Goal: Task Accomplishment & Management: Use online tool/utility

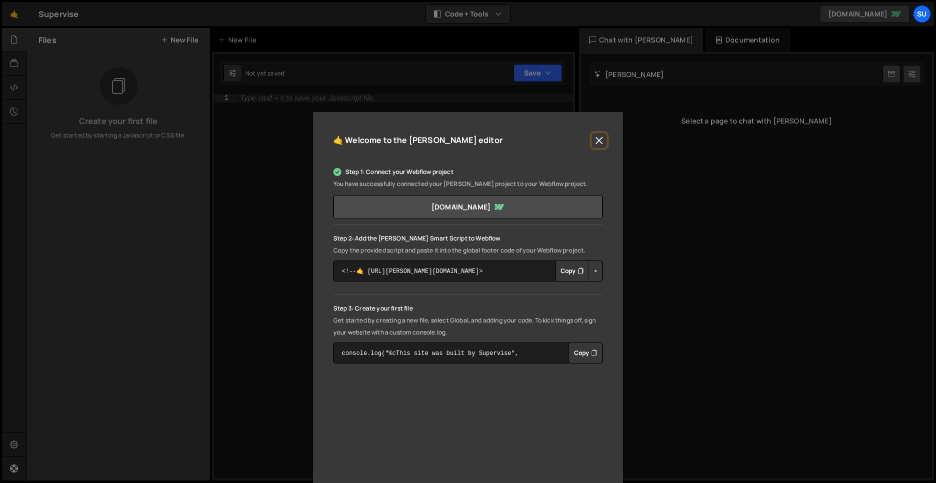
click at [595, 139] on button "Close" at bounding box center [599, 140] width 15 height 15
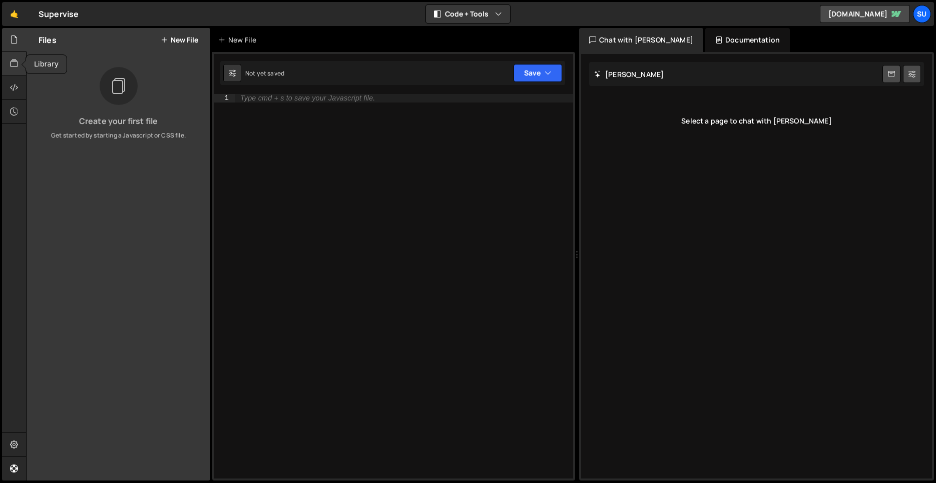
click at [6, 66] on div at bounding box center [14, 64] width 25 height 24
click at [12, 88] on icon at bounding box center [14, 87] width 8 height 11
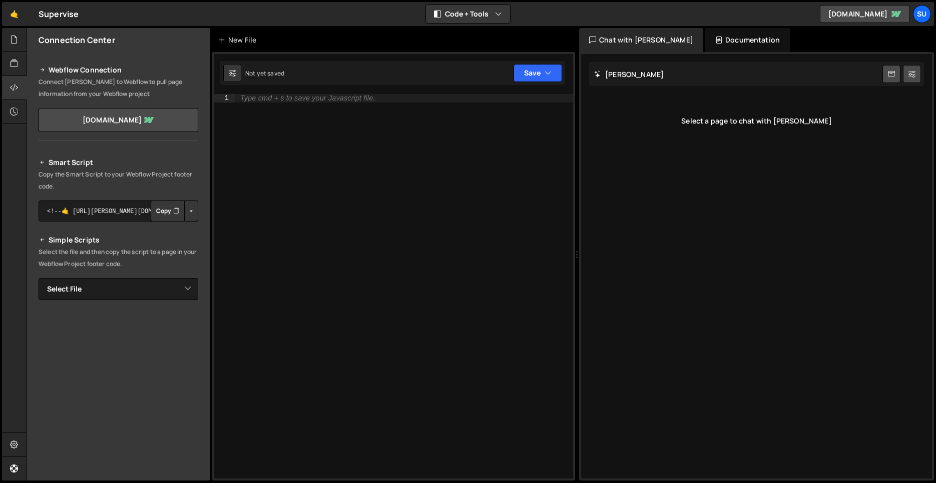
scroll to position [47, 0]
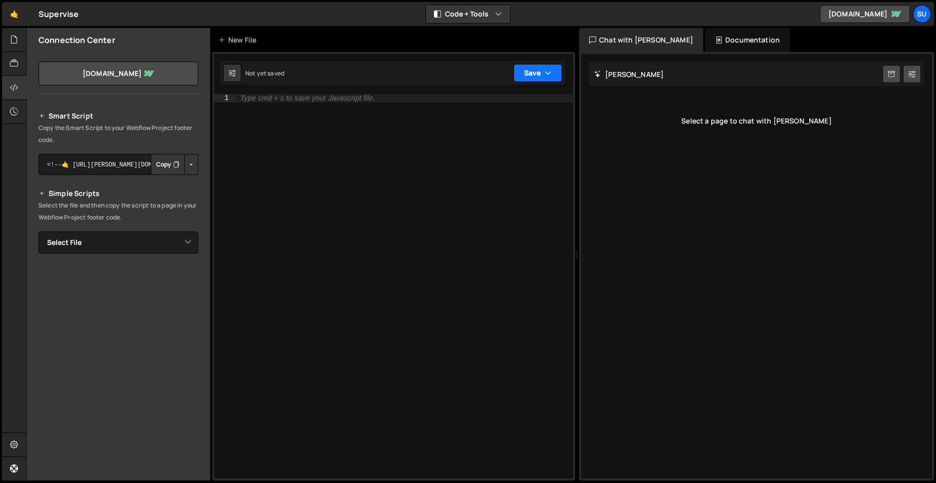
click at [559, 70] on button "Save" at bounding box center [537, 73] width 49 height 18
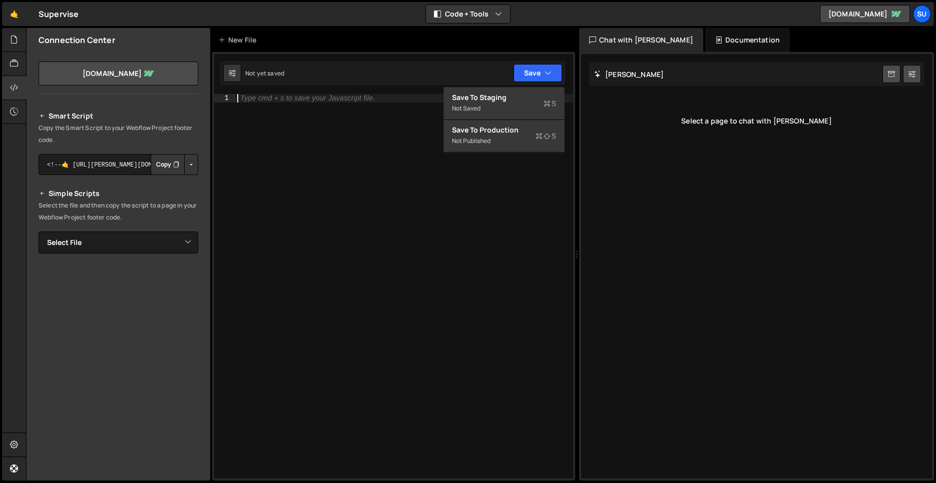
click at [397, 172] on div "Type cmd + s to save your Javascript file." at bounding box center [404, 295] width 338 height 402
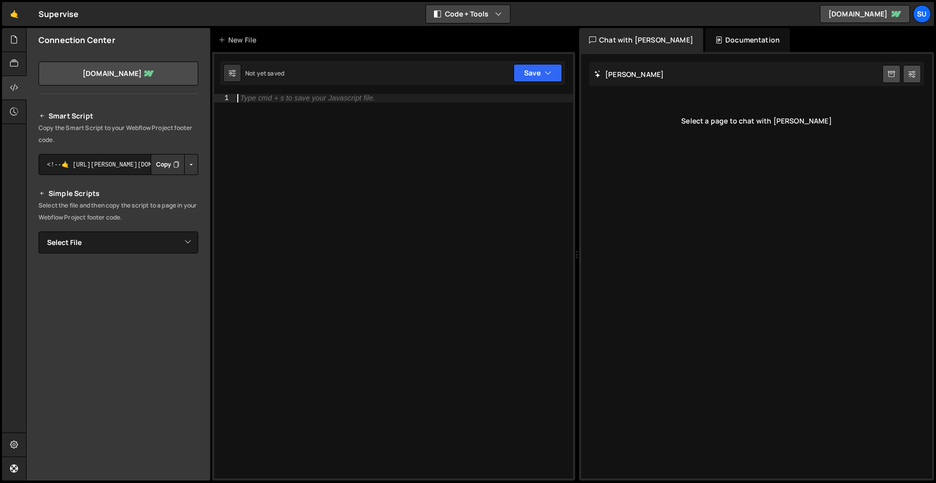
click at [493, 17] on button "Code + Tools" at bounding box center [468, 14] width 84 height 18
click at [478, 56] on button "Code + Tools" at bounding box center [468, 54] width 84 height 18
click at [438, 154] on div "Type cmd + s to save your Javascript file." at bounding box center [404, 295] width 338 height 402
click at [464, 12] on button "Code + Tools" at bounding box center [468, 14] width 84 height 18
click at [450, 71] on button "Tools Only" at bounding box center [468, 72] width 84 height 18
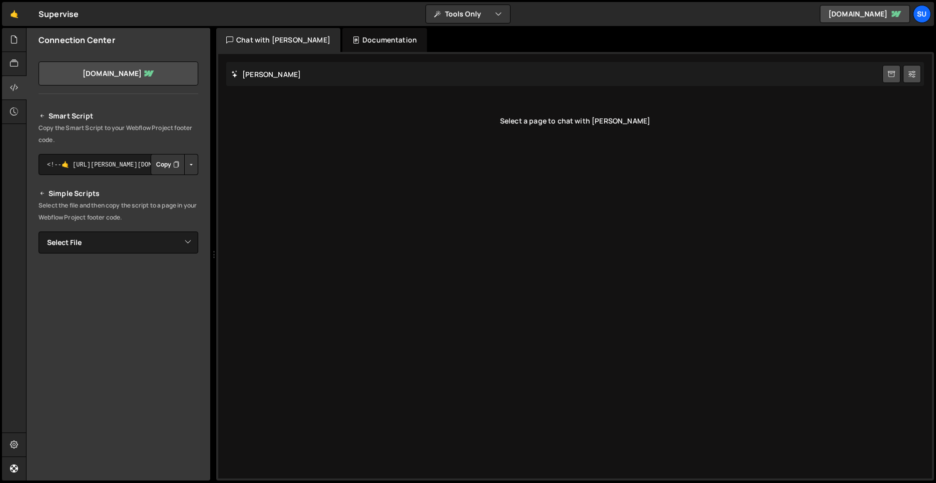
click at [313, 136] on div "Select a page to chat with Slater" at bounding box center [575, 121] width 698 height 40
drag, startPoint x: 530, startPoint y: 180, endPoint x: 362, endPoint y: 124, distance: 176.6
click at [530, 180] on div "Slater AI Start new chat Select a page to chat with Slater" at bounding box center [575, 266] width 714 height 425
click at [354, 126] on div "Select a page to chat with Slater" at bounding box center [575, 121] width 698 height 40
click at [256, 76] on h2 "Slater AI" at bounding box center [266, 75] width 70 height 10
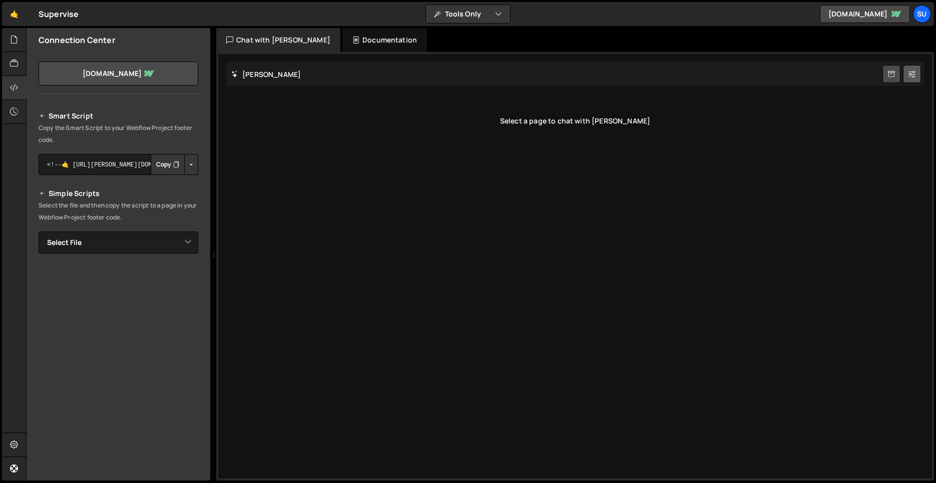
click at [909, 76] on icon at bounding box center [911, 74] width 7 height 10
select select "chat"
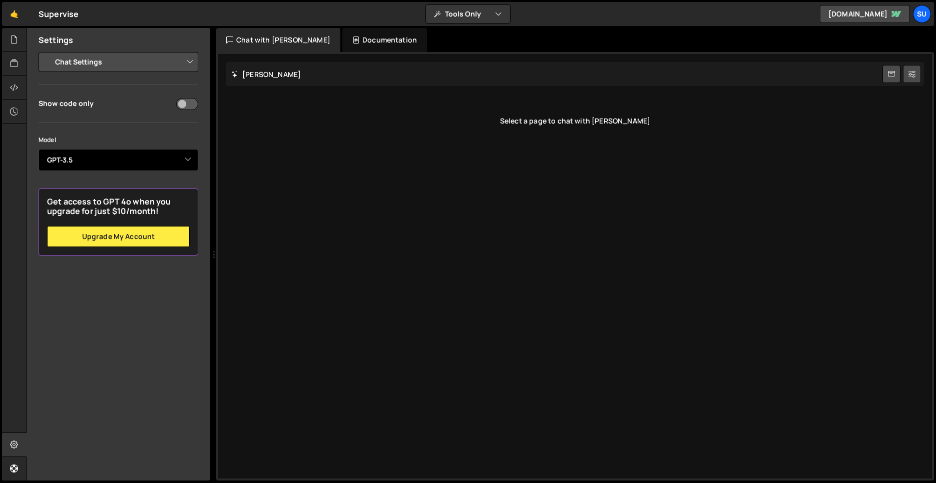
select select "gpt-4o-mini"
click option "GPT-4o mini" at bounding box center [0, 0] width 0 height 0
select select "editor"
click option "Code Editor Settings" at bounding box center [0, 0] width 0 height 0
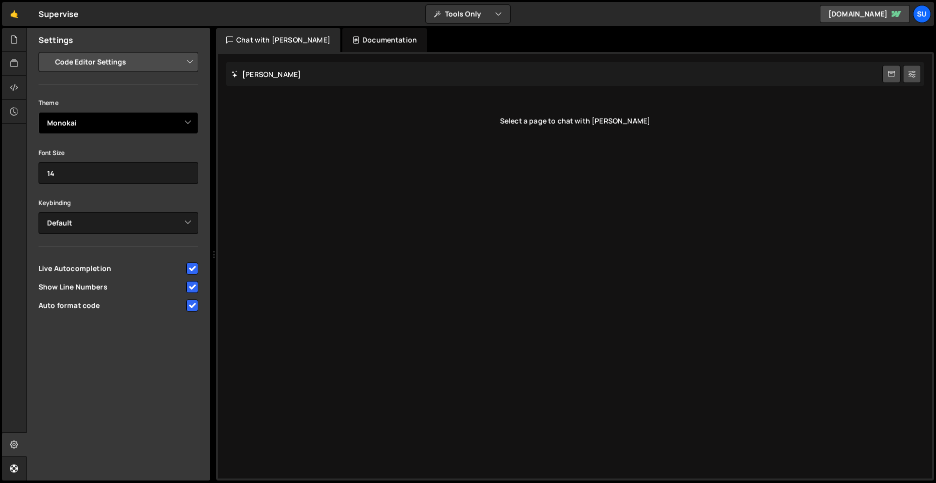
click at [39, 112] on select "Ambiance Chaos Clouds Midnight Dracula Cobalt Gruvbox Green on Black idle Finge…" at bounding box center [119, 123] width 160 height 22
click at [146, 183] on input "14" at bounding box center [119, 173] width 160 height 22
click at [138, 153] on div "Font Size 14" at bounding box center [119, 166] width 160 height 38
click at [415, 283] on div "Slater AI Start new chat Select a page to chat with Slater" at bounding box center [575, 266] width 714 height 425
click at [14, 13] on link "🤙" at bounding box center [14, 14] width 25 height 24
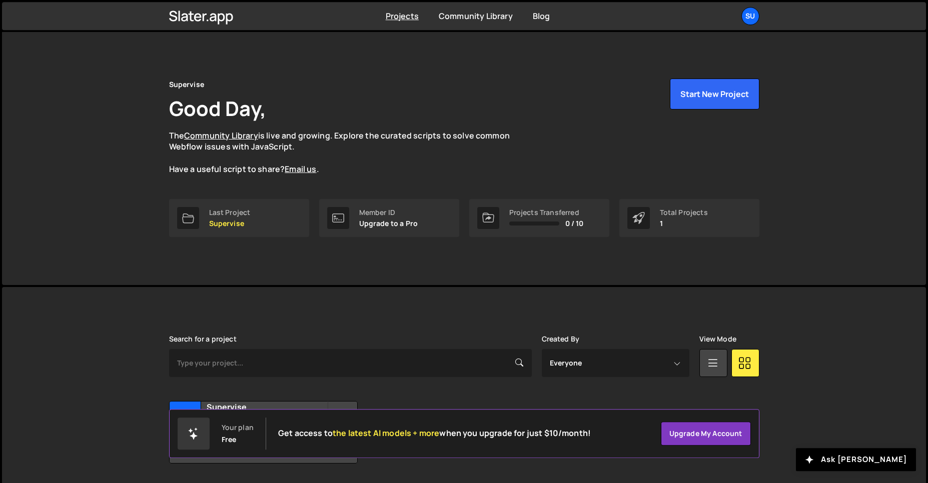
scroll to position [32, 0]
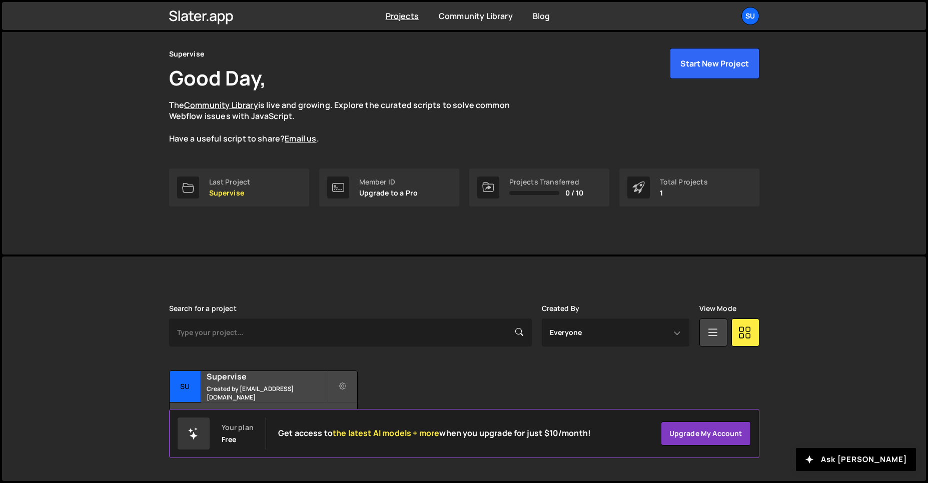
click at [490, 374] on div "Transfer Project Edit Project Delete Project Su Supervise Created by happymapio…" at bounding box center [464, 402] width 591 height 63
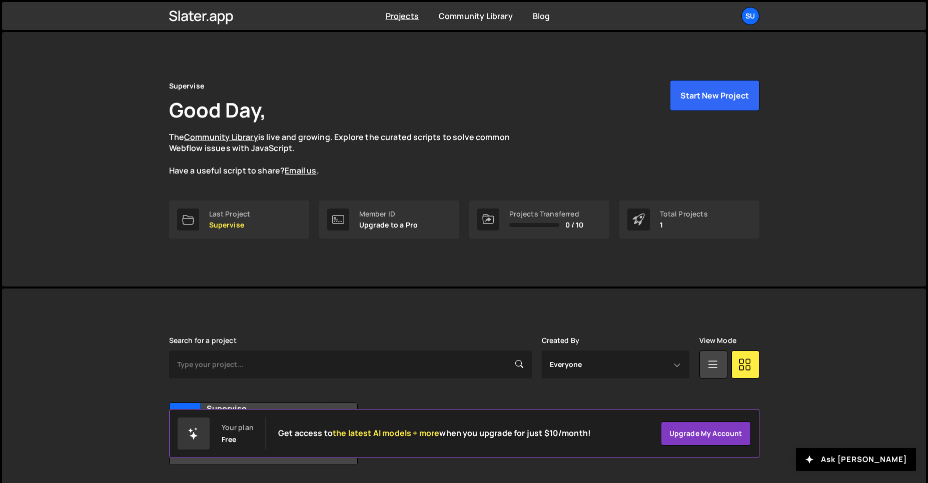
click at [797, 179] on div "Supervise Good Day, The Community Library is live and growing. Explore the cura…" at bounding box center [464, 159] width 924 height 255
click at [750, 20] on div "Su" at bounding box center [751, 16] width 18 height 18
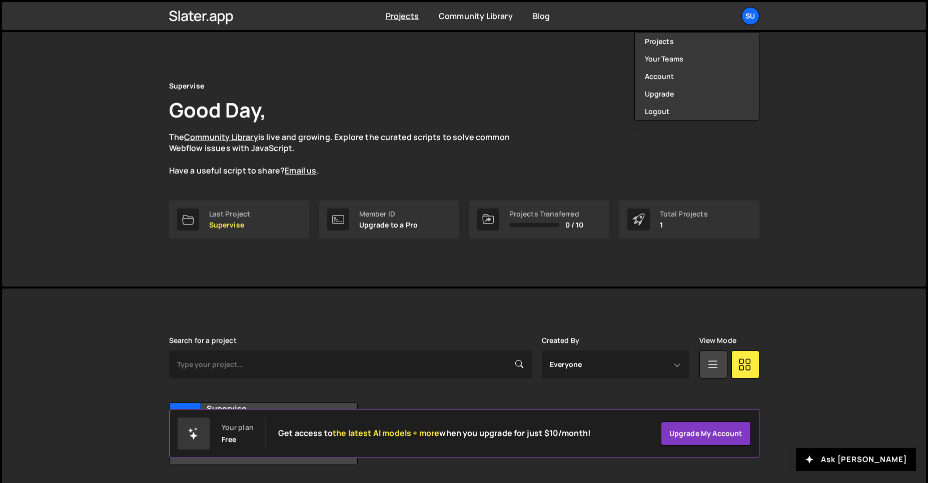
click at [867, 153] on div "Supervise Good Day, The Community Library is live and growing. Explore the cura…" at bounding box center [464, 159] width 924 height 255
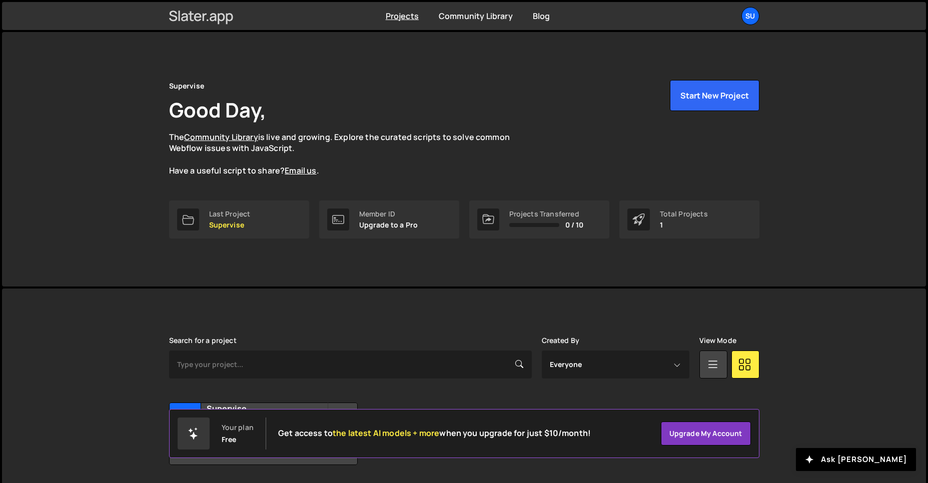
click at [203, 19] on icon at bounding box center [204, 18] width 4 height 8
drag, startPoint x: 318, startPoint y: 96, endPoint x: 189, endPoint y: 164, distance: 146.0
click at [318, 96] on div "Supervise Good Day, The Community Library is live and growing. Explore the cura…" at bounding box center [464, 128] width 591 height 97
click at [230, 139] on link "Community Library" at bounding box center [221, 137] width 74 height 11
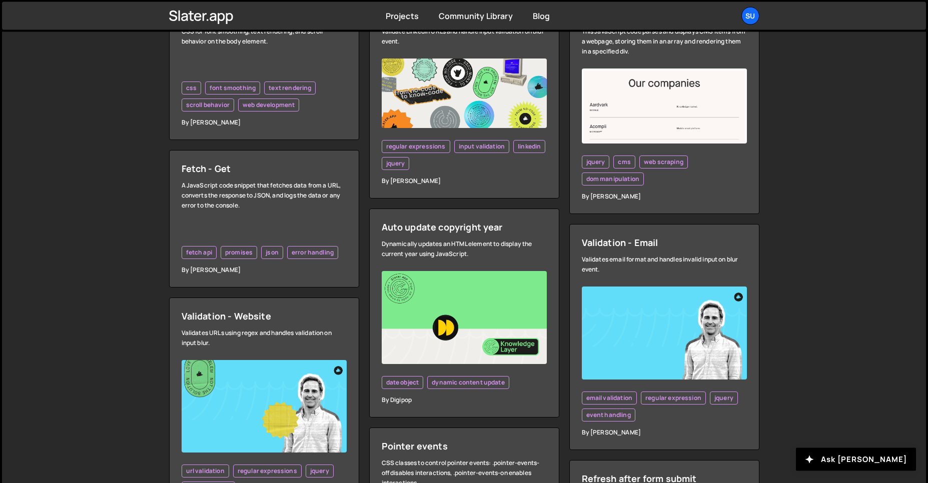
scroll to position [416, 0]
